Goal: Task Accomplishment & Management: Complete application form

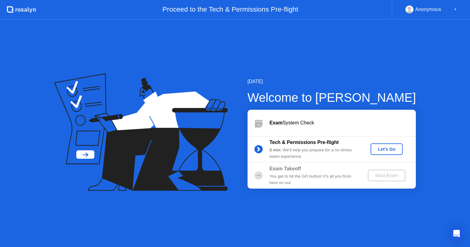
click at [386, 149] on div "Let's Go" at bounding box center [386, 149] width 27 height 5
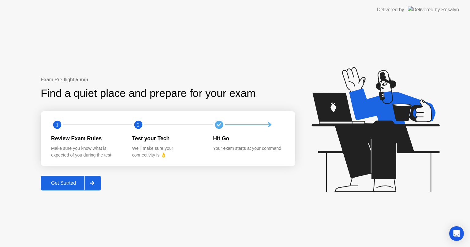
click at [78, 184] on div "Get Started" at bounding box center [64, 184] width 42 height 6
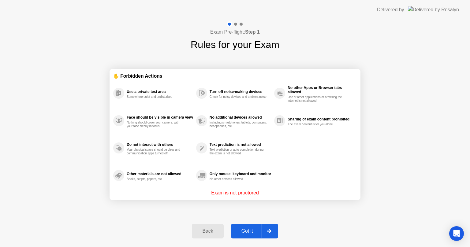
click at [251, 230] on div "Got it" at bounding box center [247, 232] width 29 height 6
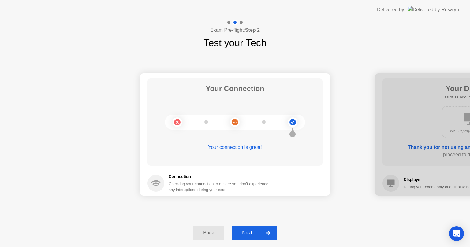
click at [252, 232] on div "Next" at bounding box center [246, 233] width 27 height 6
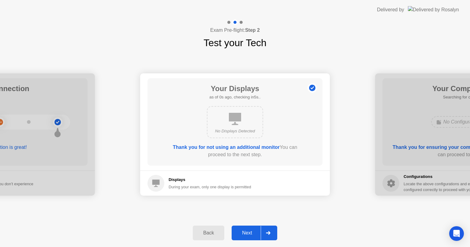
click at [245, 237] on button "Next" at bounding box center [255, 233] width 46 height 15
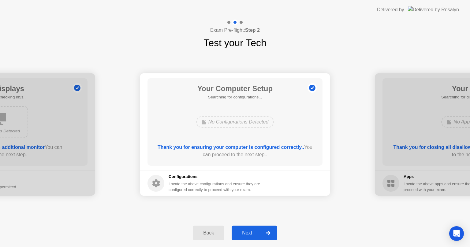
click at [248, 231] on div "Next" at bounding box center [246, 233] width 27 height 6
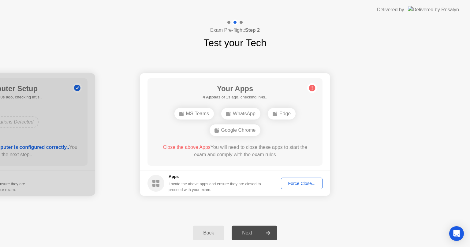
click at [296, 181] on div "Force Close..." at bounding box center [301, 183] width 37 height 5
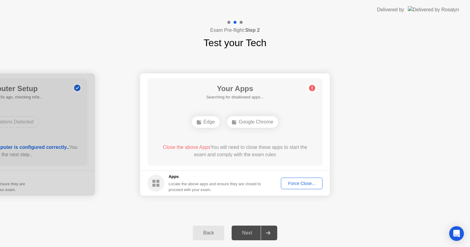
click at [295, 185] on div "Force Close..." at bounding box center [301, 183] width 37 height 5
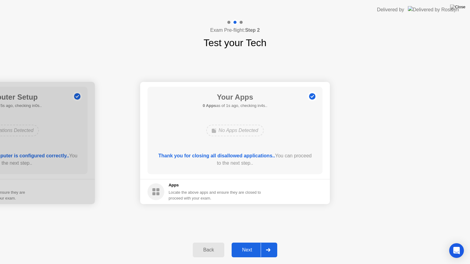
click at [252, 247] on div "Next" at bounding box center [246, 251] width 27 height 6
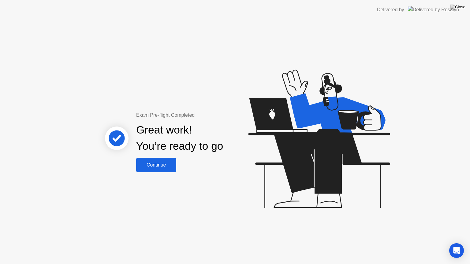
click at [162, 166] on div "Continue" at bounding box center [156, 165] width 36 height 6
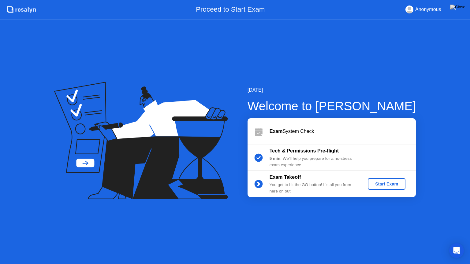
click at [298, 131] on div "Exam System Check" at bounding box center [343, 131] width 146 height 7
click at [380, 184] on div "Start Exam" at bounding box center [386, 184] width 33 height 5
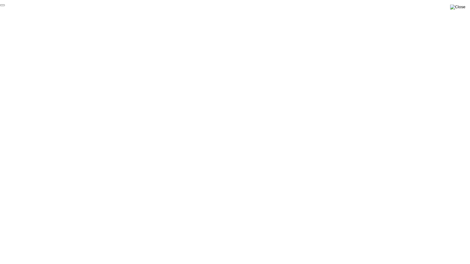
click at [461, 8] on img at bounding box center [457, 7] width 15 height 5
